Goal: Information Seeking & Learning: Learn about a topic

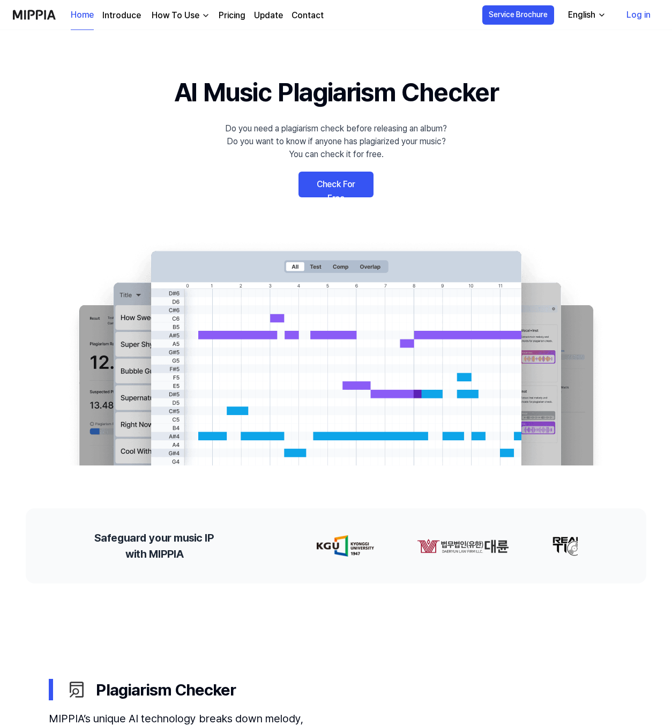
click at [643, 17] on link "Log in" at bounding box center [638, 15] width 41 height 30
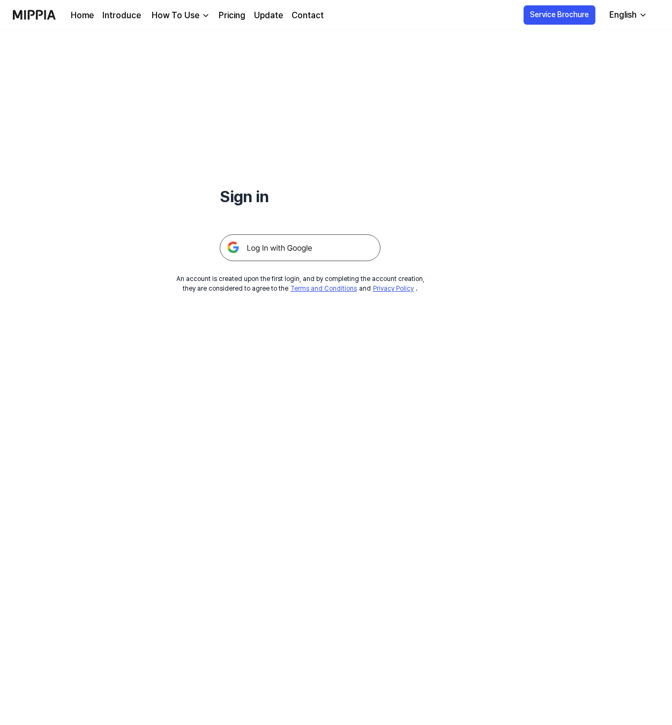
click at [309, 246] on img at bounding box center [300, 247] width 161 height 27
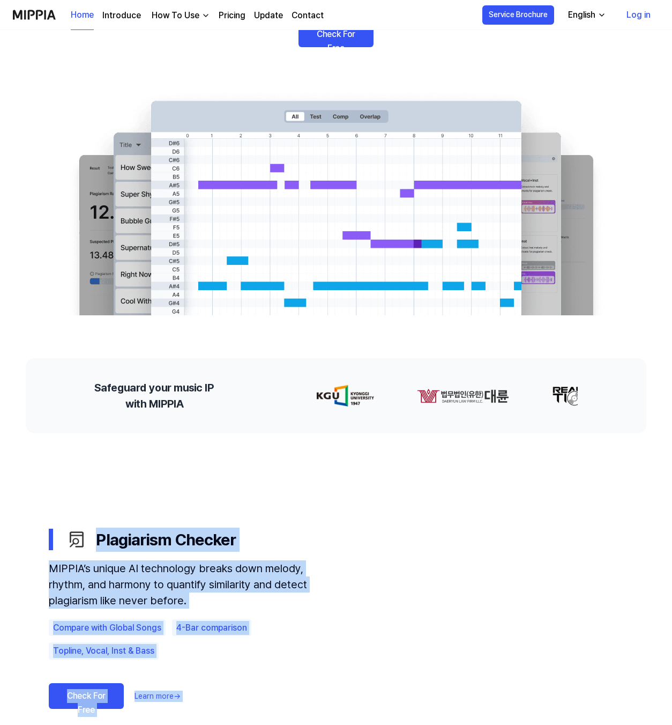
click at [0, 575] on html "Home Introduce How To Use Pricing Update Contact Home Service Brochure English …" at bounding box center [336, 212] width 672 height 725
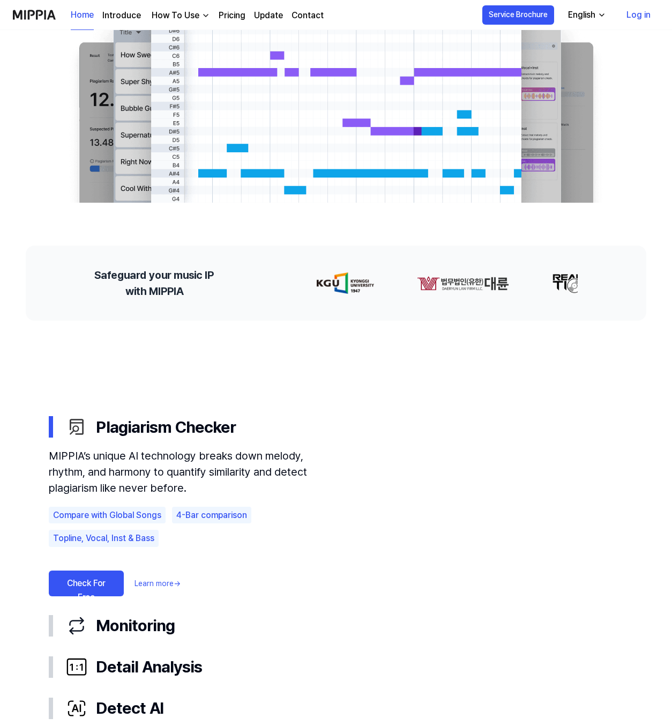
drag, startPoint x: 476, startPoint y: 2, endPoint x: 482, endPoint y: 13, distance: 12.0
click at [481, 12] on div "Home Introduce How To Use Pricing Update Contact Home Service Brochure English …" at bounding box center [336, 14] width 646 height 29
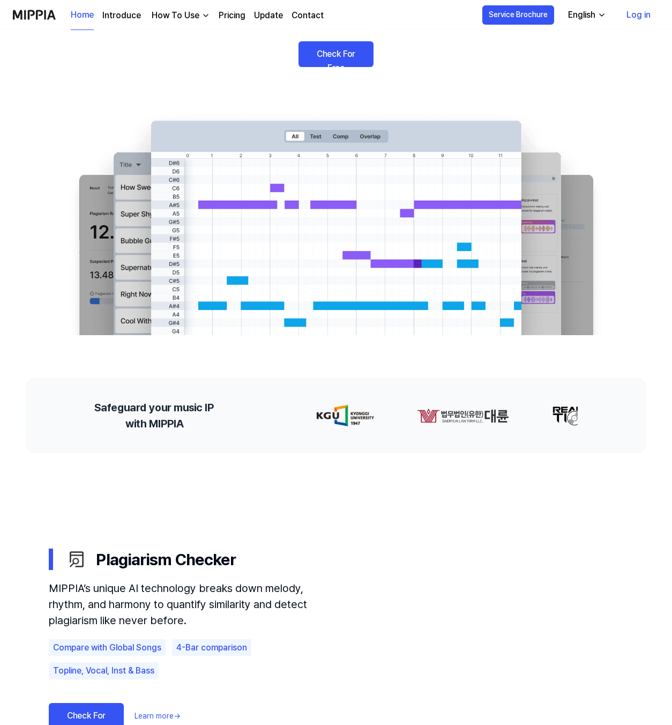
scroll to position [0, 0]
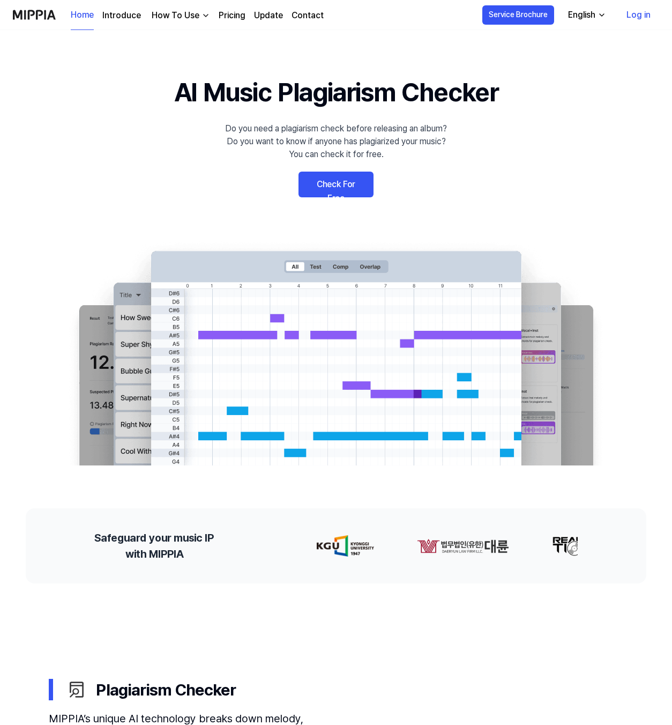
click at [175, 103] on h1 "AI Music Plagiarism Checker" at bounding box center [336, 92] width 324 height 39
drag, startPoint x: 469, startPoint y: 84, endPoint x: 481, endPoint y: 76, distance: 14.1
click at [479, 76] on h1 "AI Music Plagiarism Checker" at bounding box center [336, 92] width 324 height 39
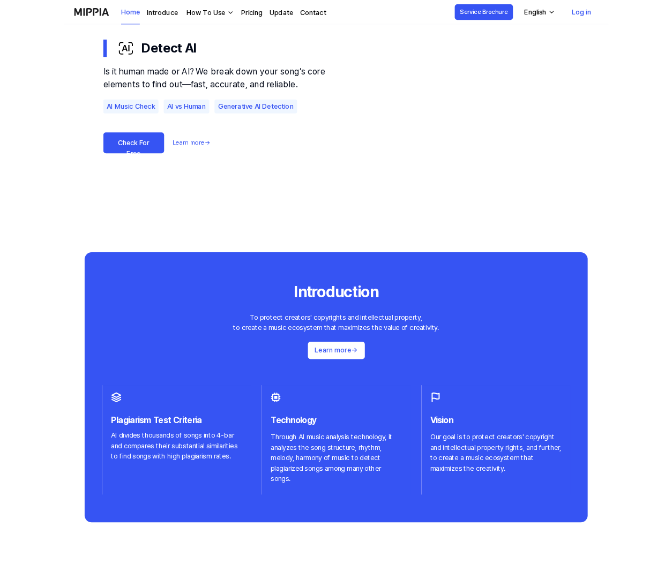
scroll to position [754, 0]
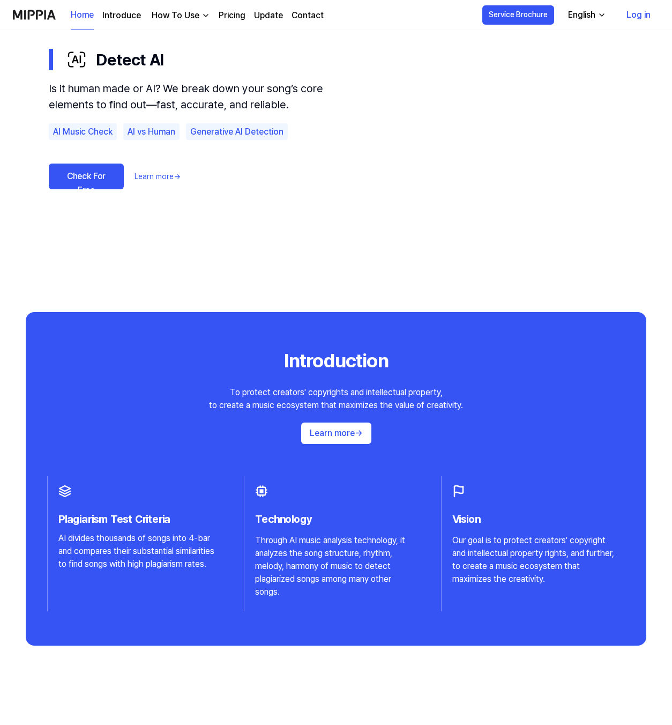
drag, startPoint x: 307, startPoint y: 70, endPoint x: 266, endPoint y: 110, distance: 57.6
click at [279, 105] on div "Detect AI Is it human made or AI? We break down your song’s core elements to fi…" at bounding box center [336, 132] width 575 height 187
click at [283, 72] on button "Detect AI" at bounding box center [336, 59] width 575 height 41
